Goal: Use online tool/utility: Utilize a website feature to perform a specific function

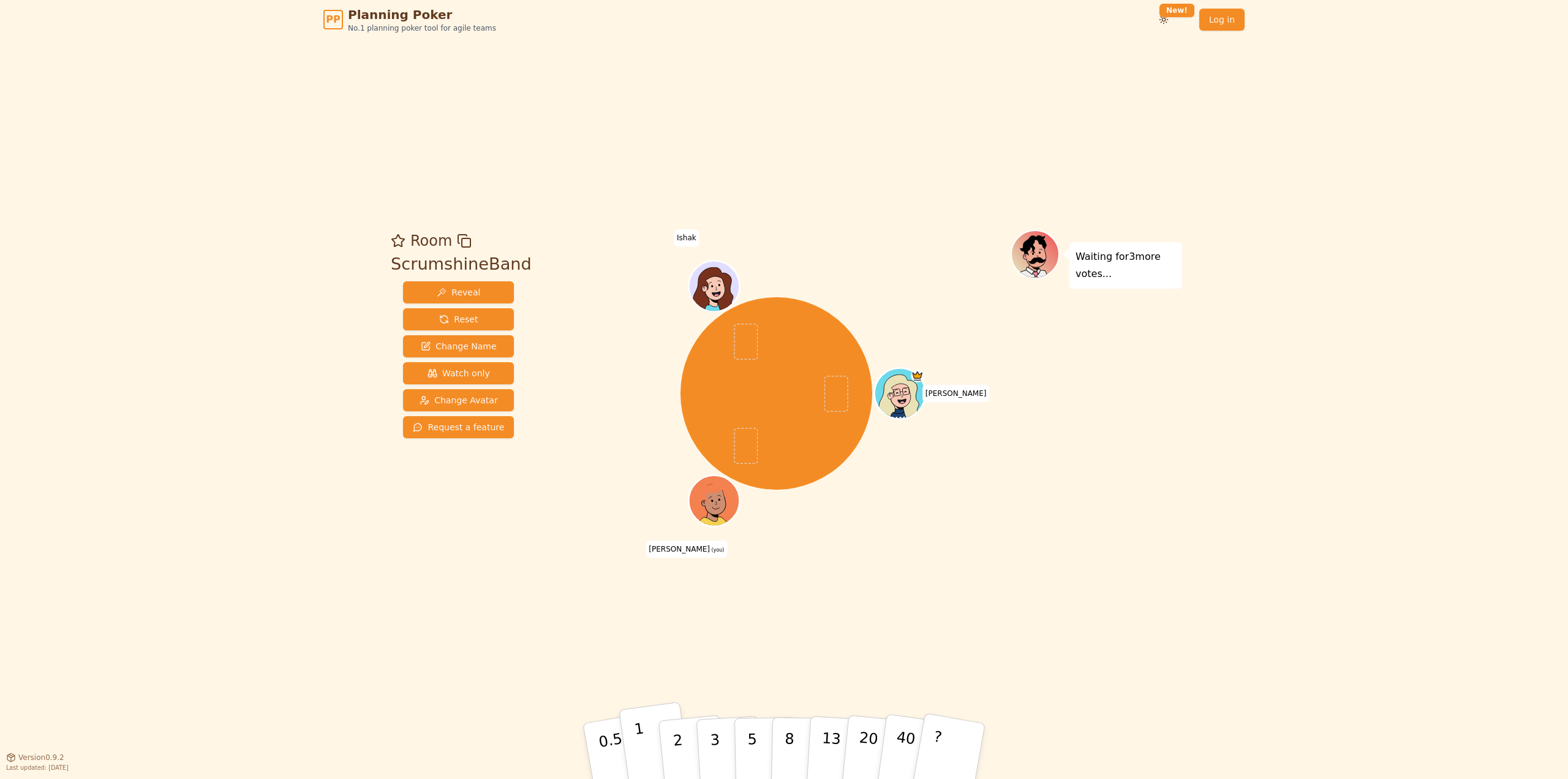
click at [643, 745] on p "1" at bounding box center [643, 753] width 18 height 67
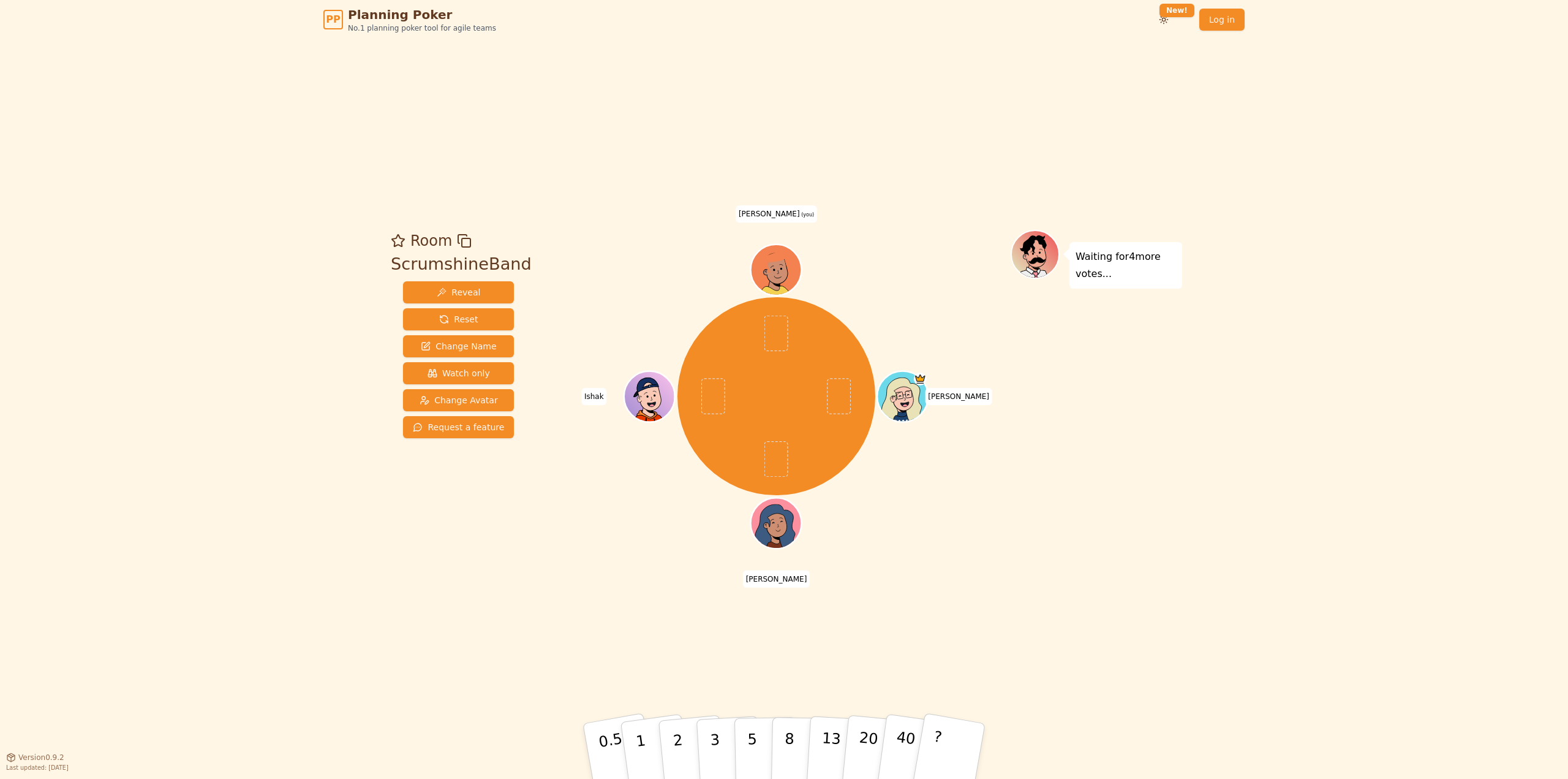
click at [1312, 577] on div "PP Planning Poker No.1 planning poker tool for agile teams Toggle theme New! Lo…" at bounding box center [784, 390] width 1568 height 779
click at [645, 748] on p "1" at bounding box center [643, 753] width 18 height 67
click at [1257, 491] on div "PP Planning Poker No.1 planning poker tool for agile teams Toggle theme New! Lo…" at bounding box center [784, 390] width 1568 height 779
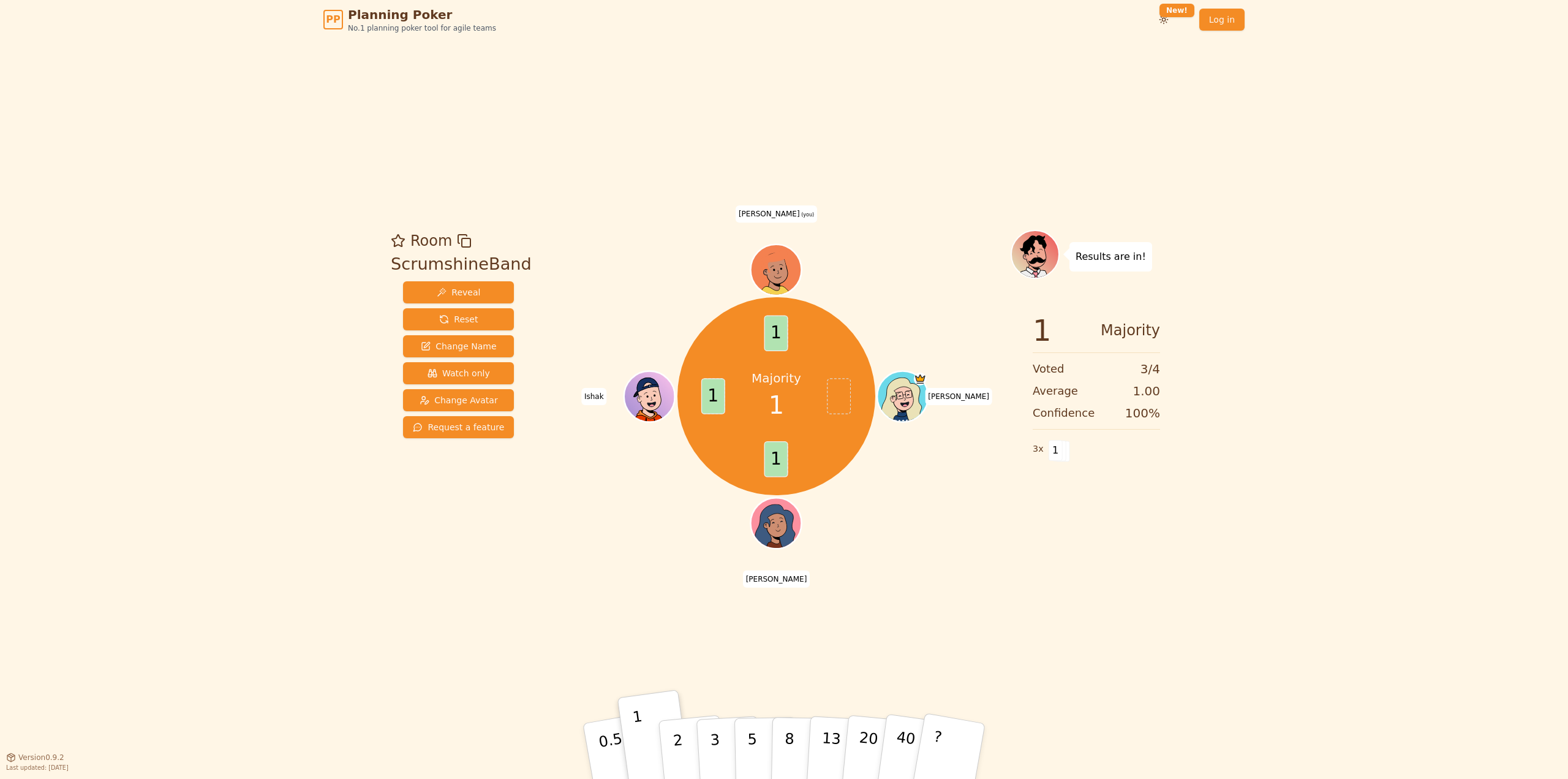
click at [1383, 372] on div "PP Planning Poker No.1 planning poker tool for agile teams Toggle theme New! Lo…" at bounding box center [784, 390] width 1568 height 779
click at [1382, 371] on div "PP Planning Poker No.1 planning poker tool for agile teams Toggle theme New! Lo…" at bounding box center [784, 390] width 1568 height 779
